Goal: Navigation & Orientation: Find specific page/section

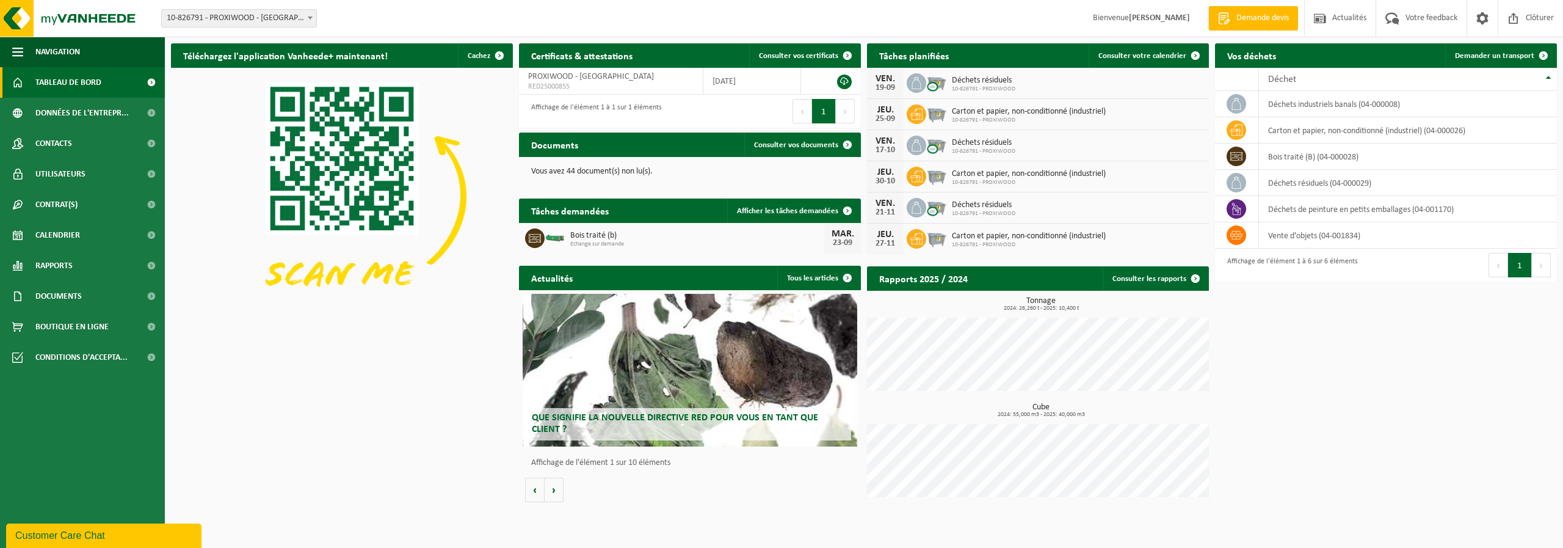
drag, startPoint x: 286, startPoint y: 42, endPoint x: 291, endPoint y: 17, distance: 25.5
